Goal: Information Seeking & Learning: Check status

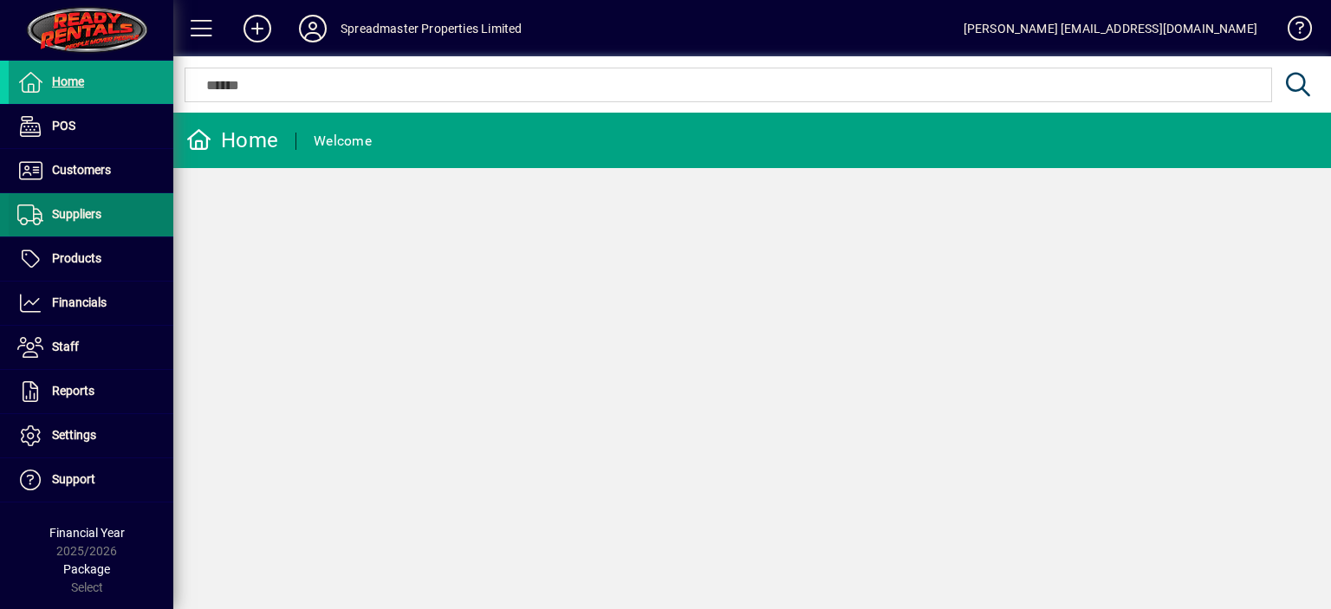
click at [91, 214] on span "Suppliers" at bounding box center [76, 214] width 49 height 14
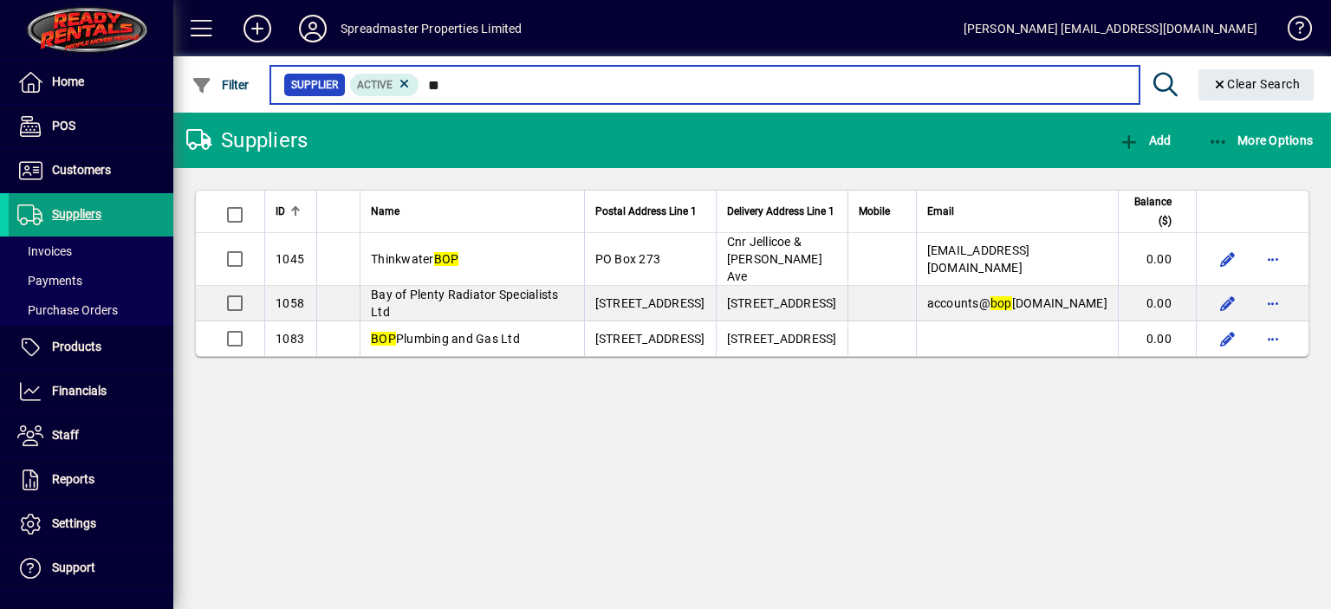
type input "*"
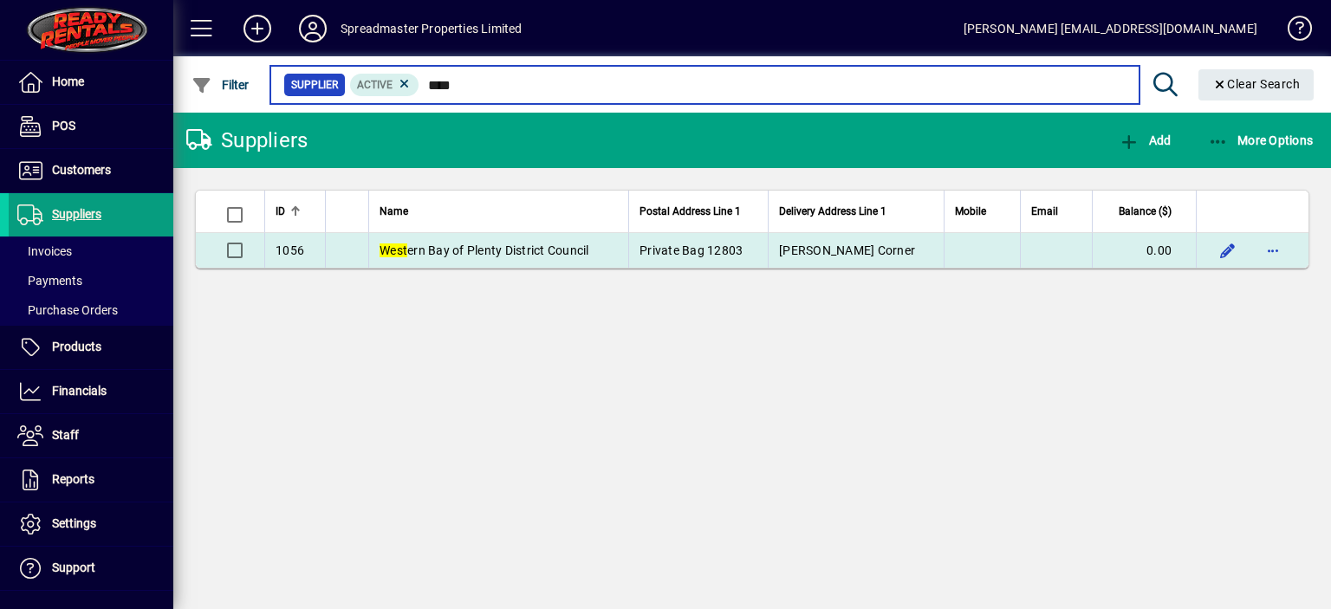
type input "****"
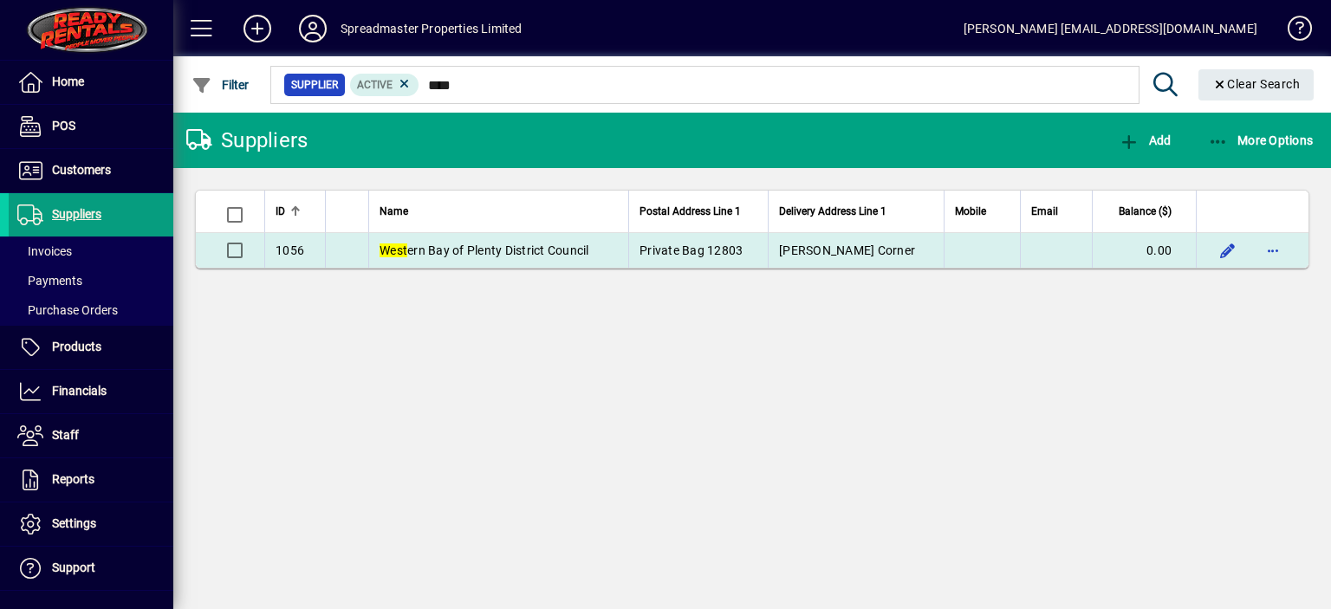
click at [524, 249] on span "West ern Bay of Plenty District Council" at bounding box center [485, 250] width 210 height 14
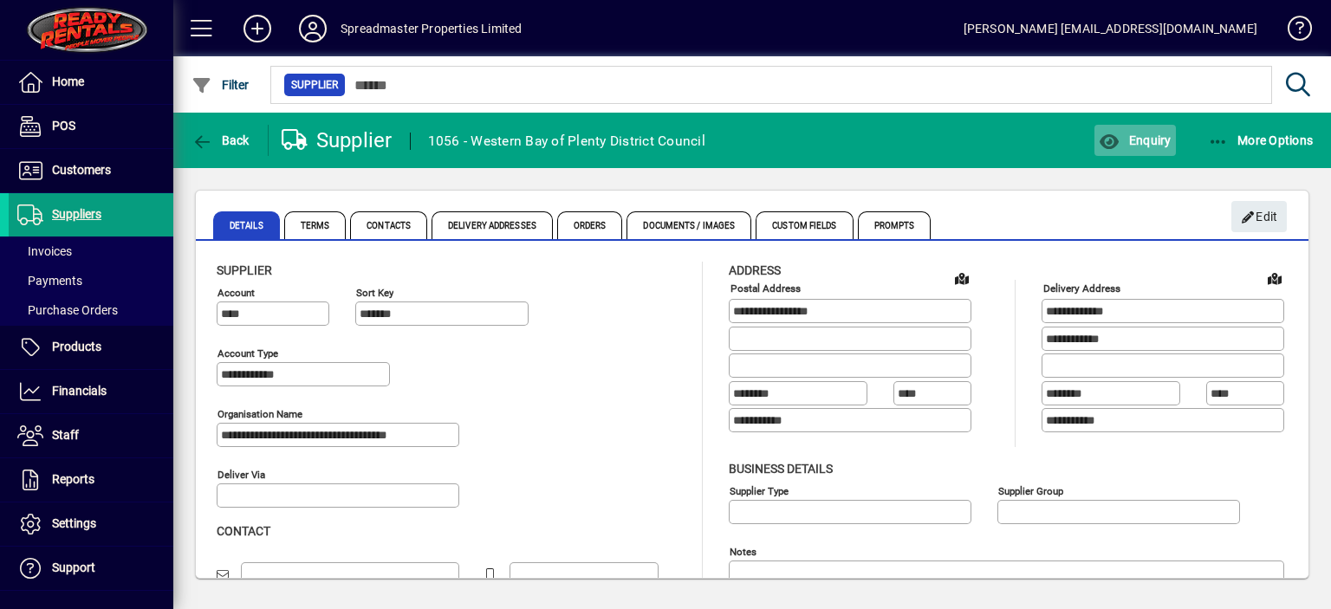
click at [1147, 137] on span "Enquiry" at bounding box center [1135, 140] width 72 height 14
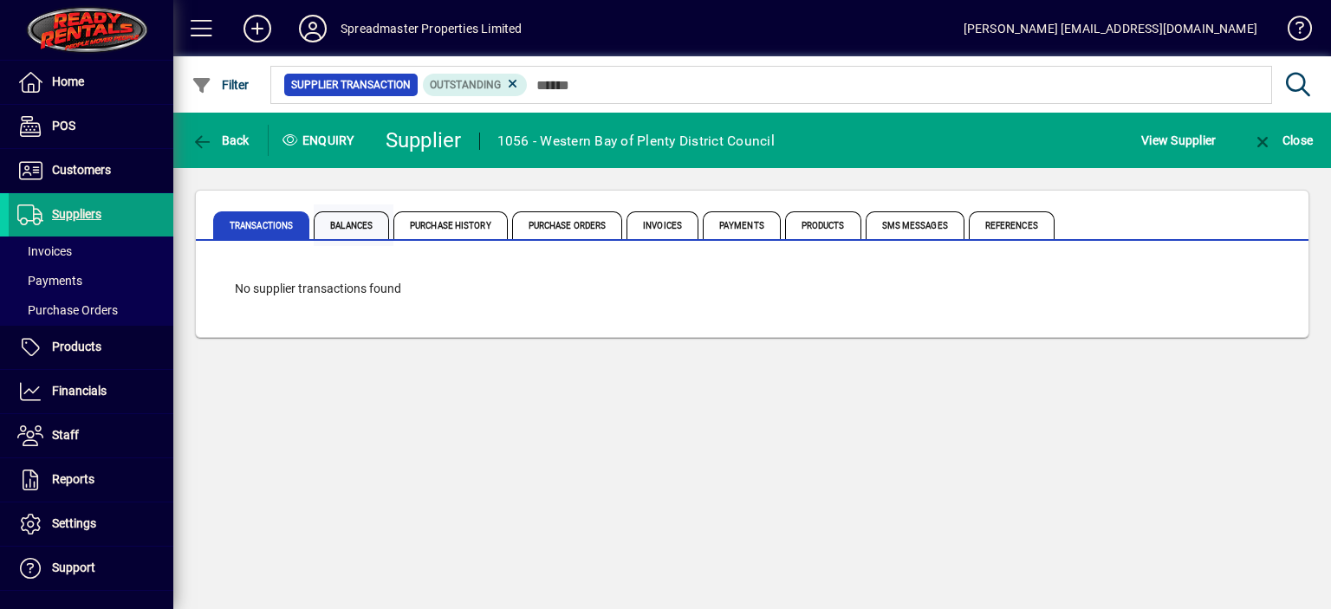
click at [356, 226] on span "Balances" at bounding box center [351, 225] width 75 height 28
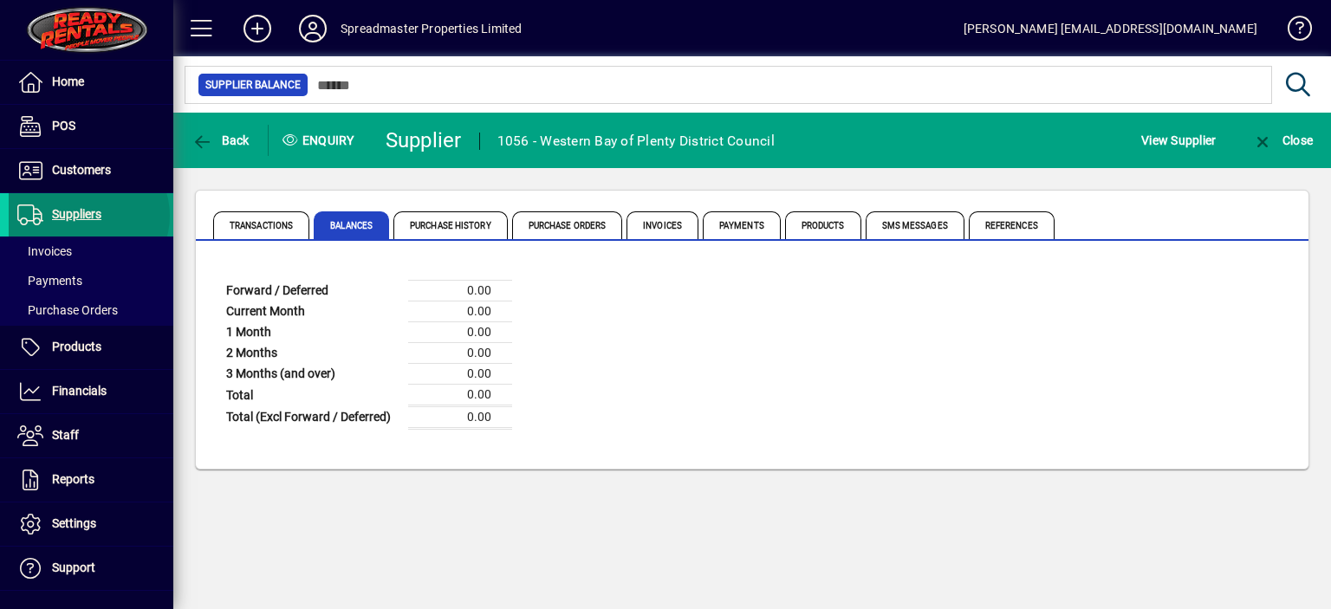
click at [88, 215] on span "Suppliers" at bounding box center [76, 214] width 49 height 14
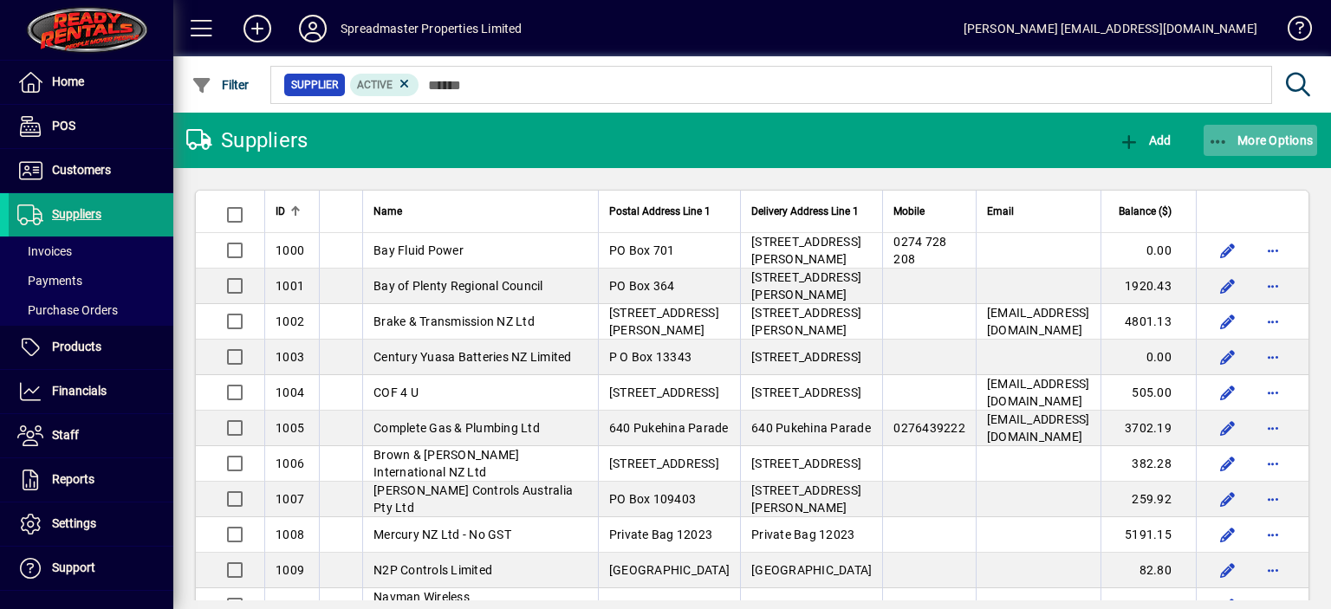
click at [1249, 138] on span "More Options" at bounding box center [1261, 140] width 106 height 14
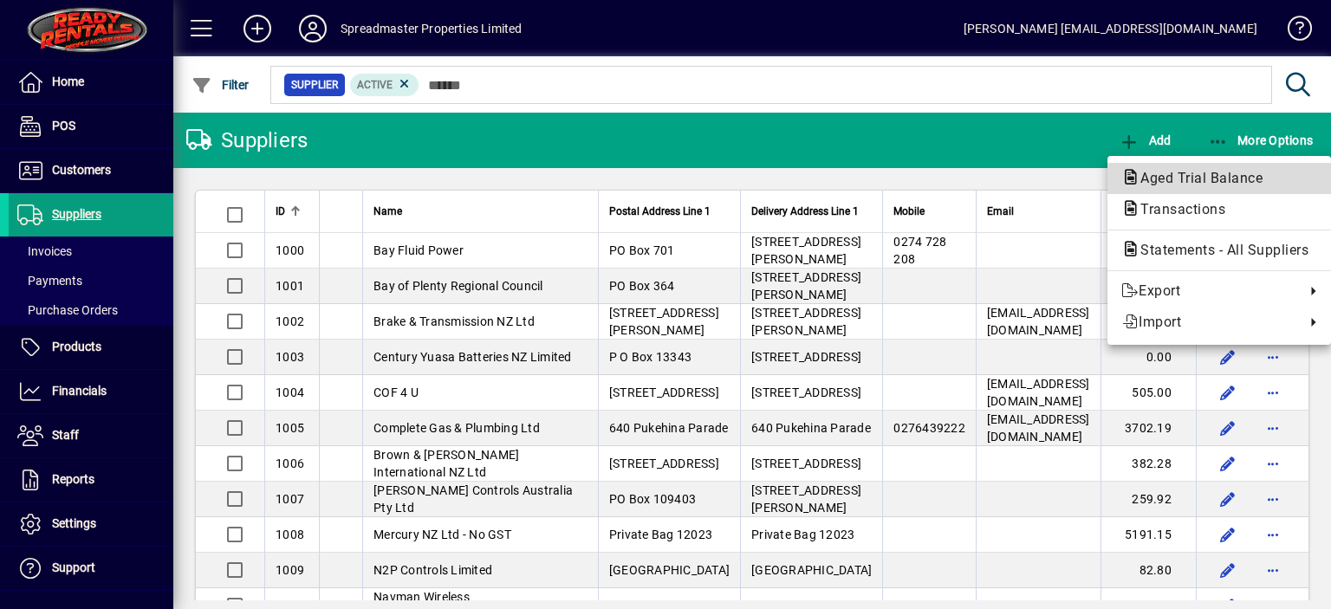
click at [1153, 175] on span "Aged Trial Balance" at bounding box center [1196, 178] width 150 height 16
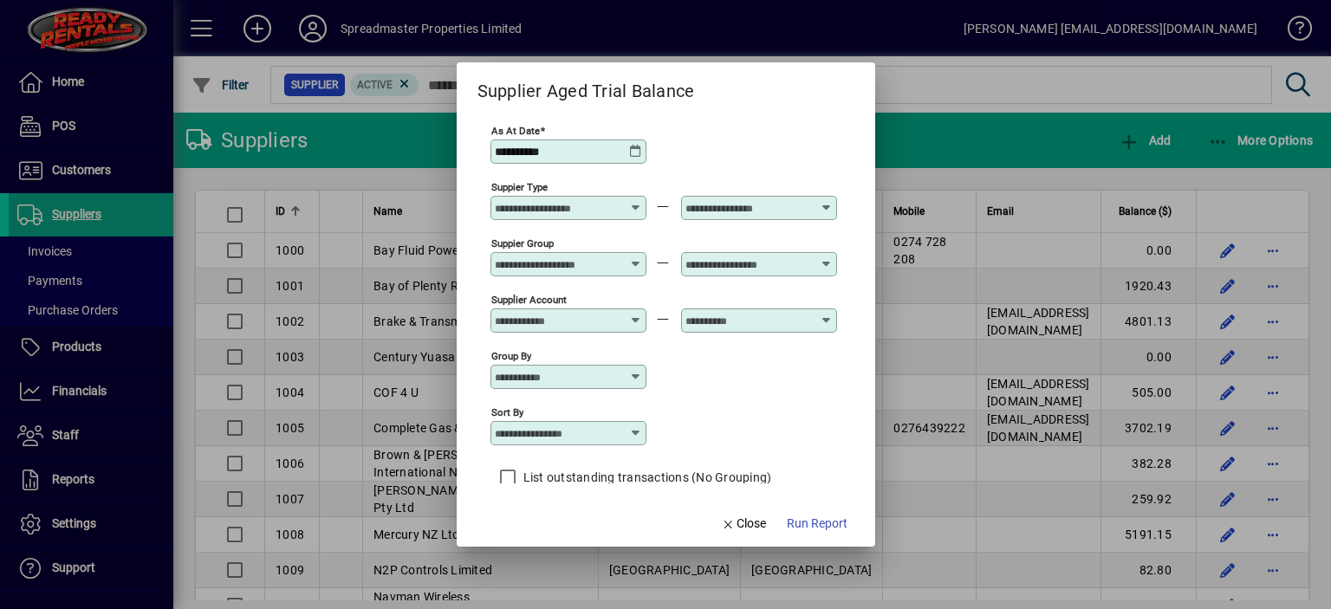
scroll to position [15, 0]
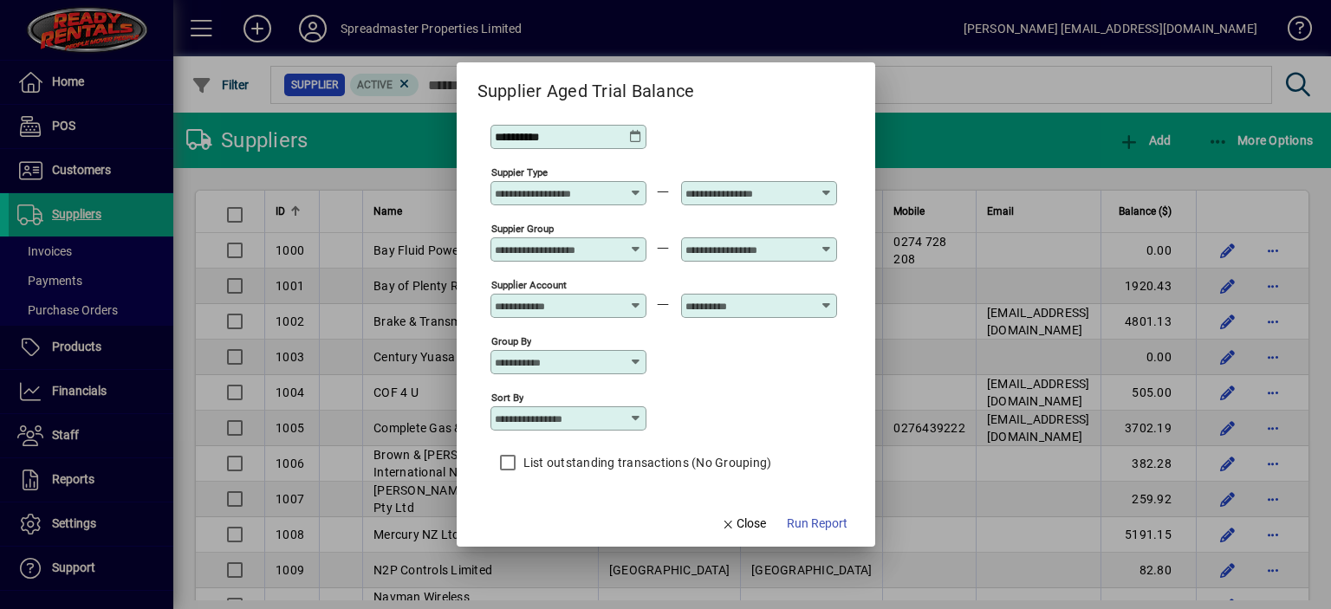
click at [641, 422] on icon at bounding box center [636, 419] width 14 height 14
click at [552, 501] on div "Supplier Name" at bounding box center [544, 504] width 83 height 18
type input "**********"
click at [811, 522] on span "Run Report" at bounding box center [817, 524] width 61 height 18
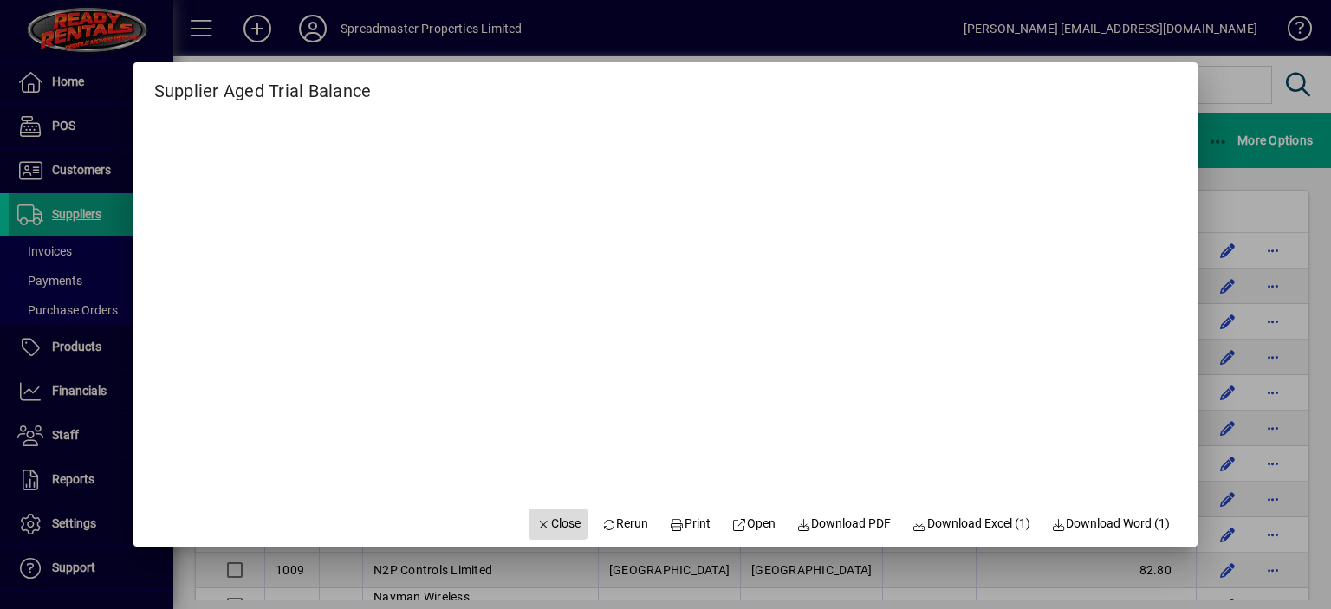
click at [558, 518] on span "Close" at bounding box center [558, 524] width 45 height 18
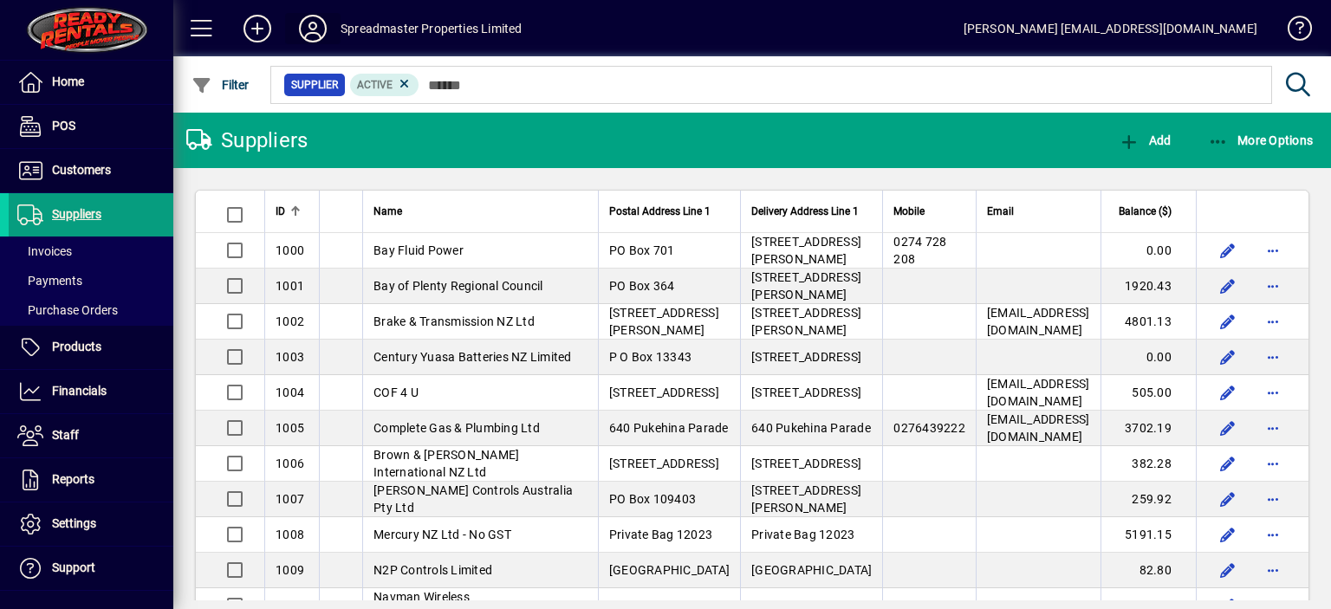
click at [311, 33] on icon at bounding box center [312, 29] width 35 height 28
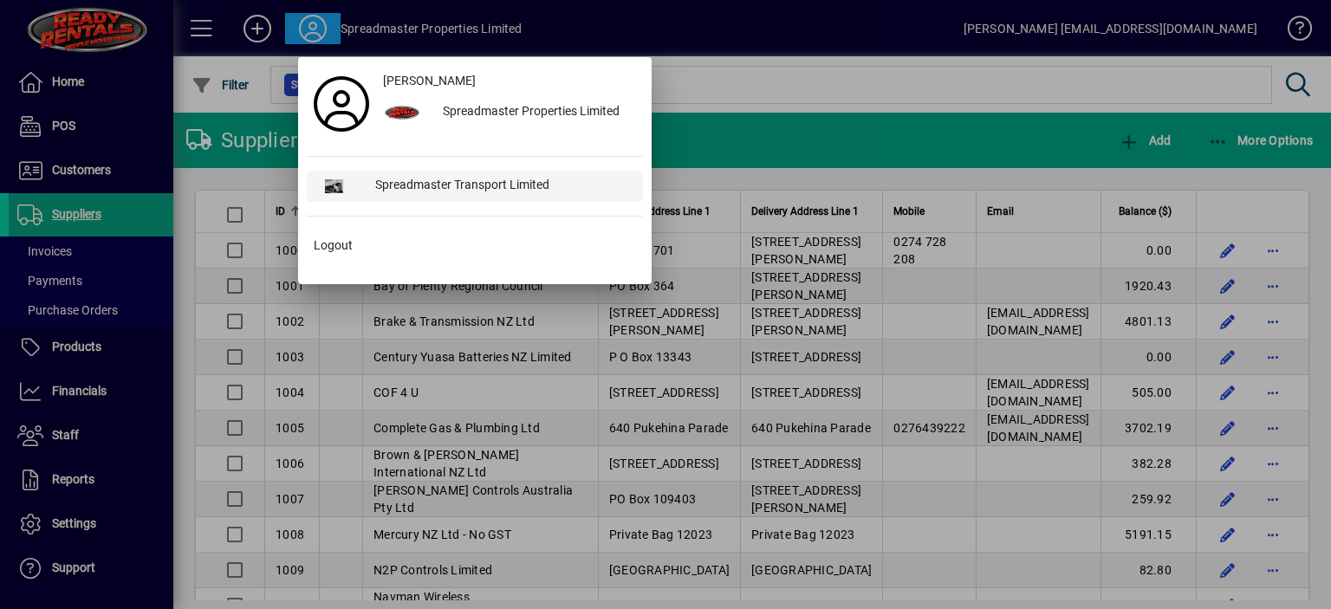
click at [437, 185] on div "Spreadmaster Transport Limited" at bounding box center [502, 186] width 282 height 31
